Goal: Check status: Check status

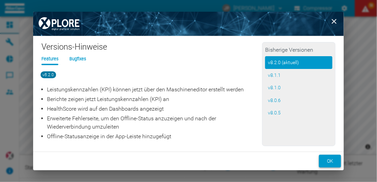
click at [332, 162] on button "ok" at bounding box center [330, 161] width 22 height 13
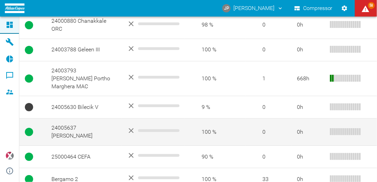
scroll to position [312, 0]
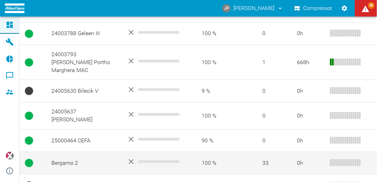
click at [81, 152] on td "Bergamo 2" at bounding box center [84, 163] width 76 height 22
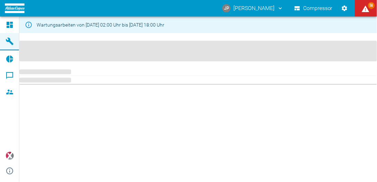
scroll to position [236, 0]
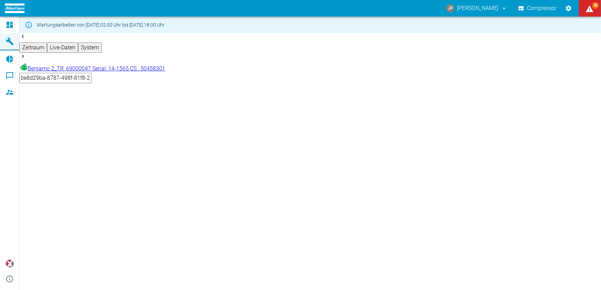
scroll to position [1010, 0]
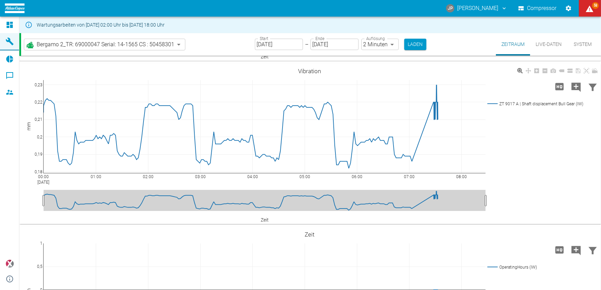
scroll to position [319, 0]
